Goal: Subscribe to service/newsletter

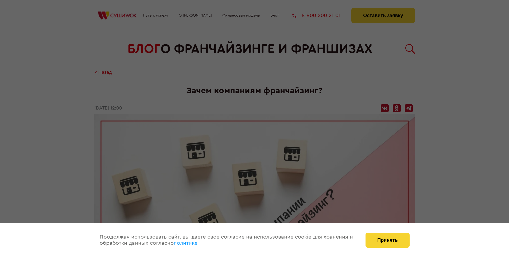
scroll to position [576, 0]
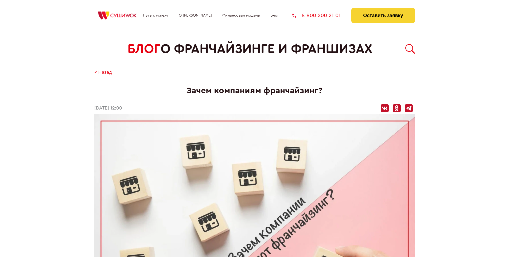
scroll to position [576, 0]
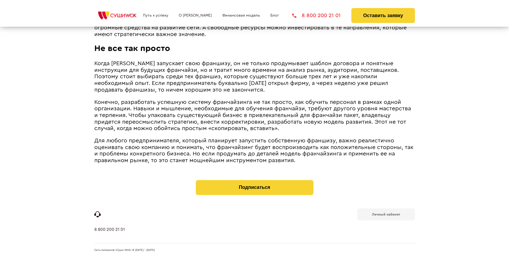
click at [386, 214] on b "Личный кабинет" at bounding box center [386, 214] width 28 height 3
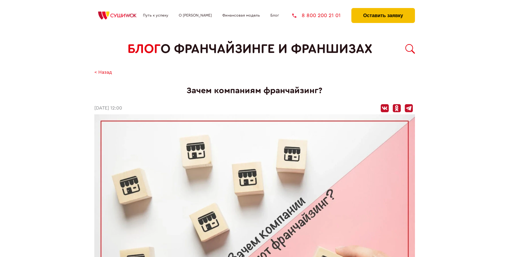
click at [383, 9] on button "Оставить заявку" at bounding box center [382, 15] width 63 height 15
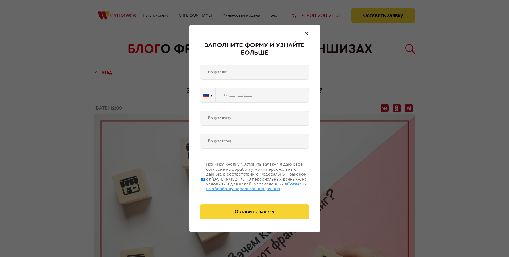
click at [248, 186] on span "Согласии на обработку персональных данных" at bounding box center [256, 186] width 101 height 9
click at [205, 186] on input "Нажимая кнопку “Оставить заявку”, я даю свое согласие на обработку моих персона…" at bounding box center [202, 179] width 3 height 43
checkbox input "false"
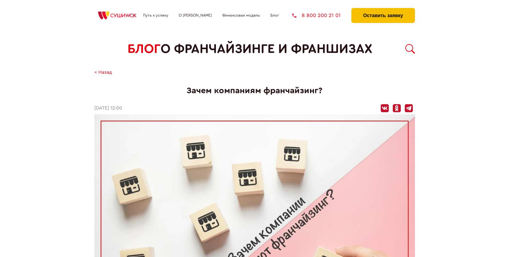
click at [383, 9] on button "Оставить заявку" at bounding box center [382, 15] width 63 height 15
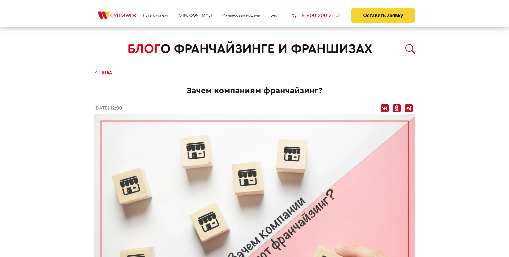
scroll to position [576, 0]
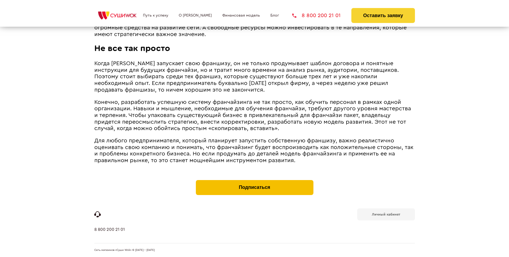
click at [254, 181] on button "Подписаться" at bounding box center [255, 187] width 118 height 15
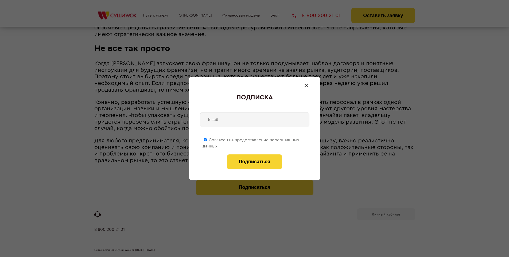
click at [251, 139] on span "Согласен на предоставление персональных данных" at bounding box center [251, 143] width 97 height 10
click at [207, 139] on input "Согласен на предоставление персональных данных" at bounding box center [205, 139] width 3 height 3
checkbox input "false"
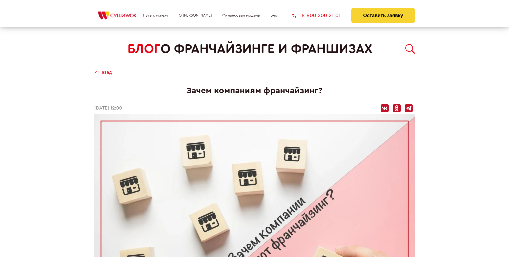
scroll to position [576, 0]
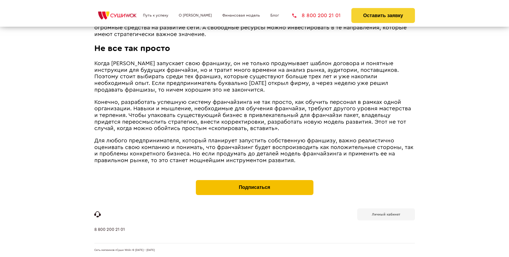
click at [254, 181] on button "Подписаться" at bounding box center [255, 187] width 118 height 15
